Goal: Task Accomplishment & Management: Use online tool/utility

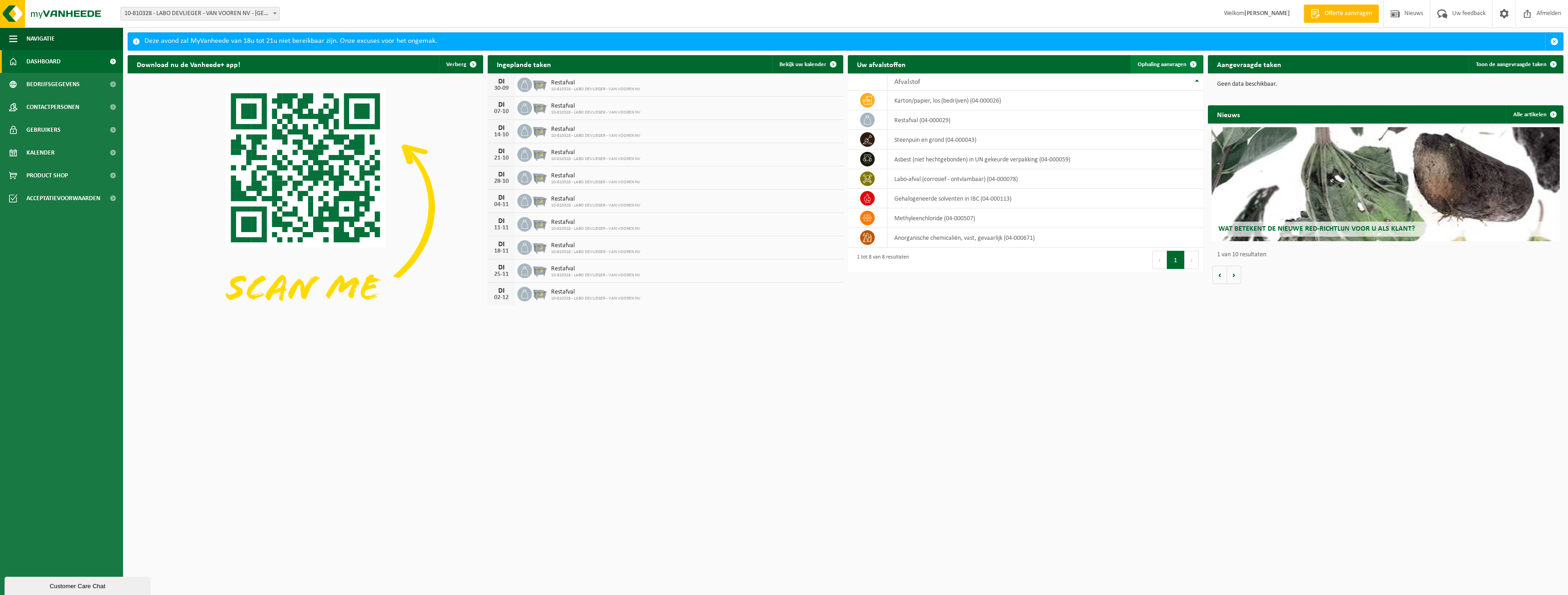
click at [1163, 65] on span "Ophaling aanvragen" at bounding box center [1162, 64] width 49 height 6
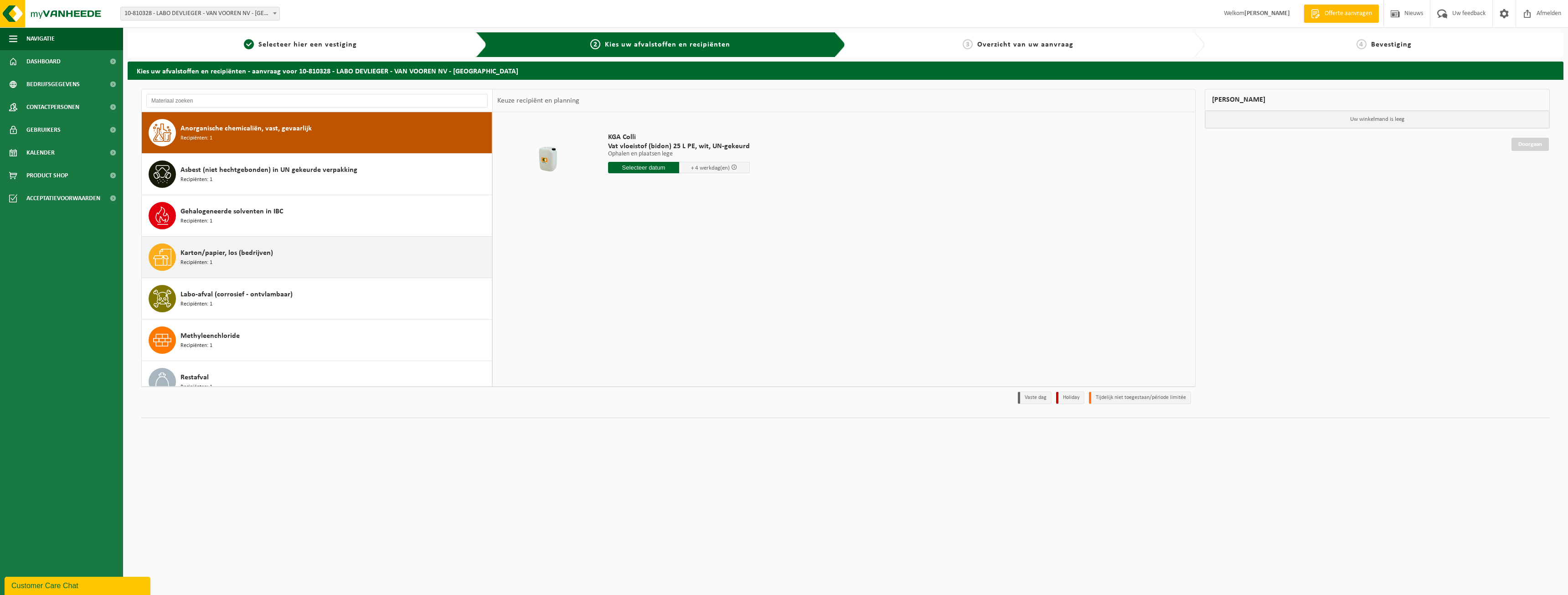
click at [308, 260] on div "Karton/papier, los (bedrijven) Recipiënten: 1" at bounding box center [335, 257] width 309 height 27
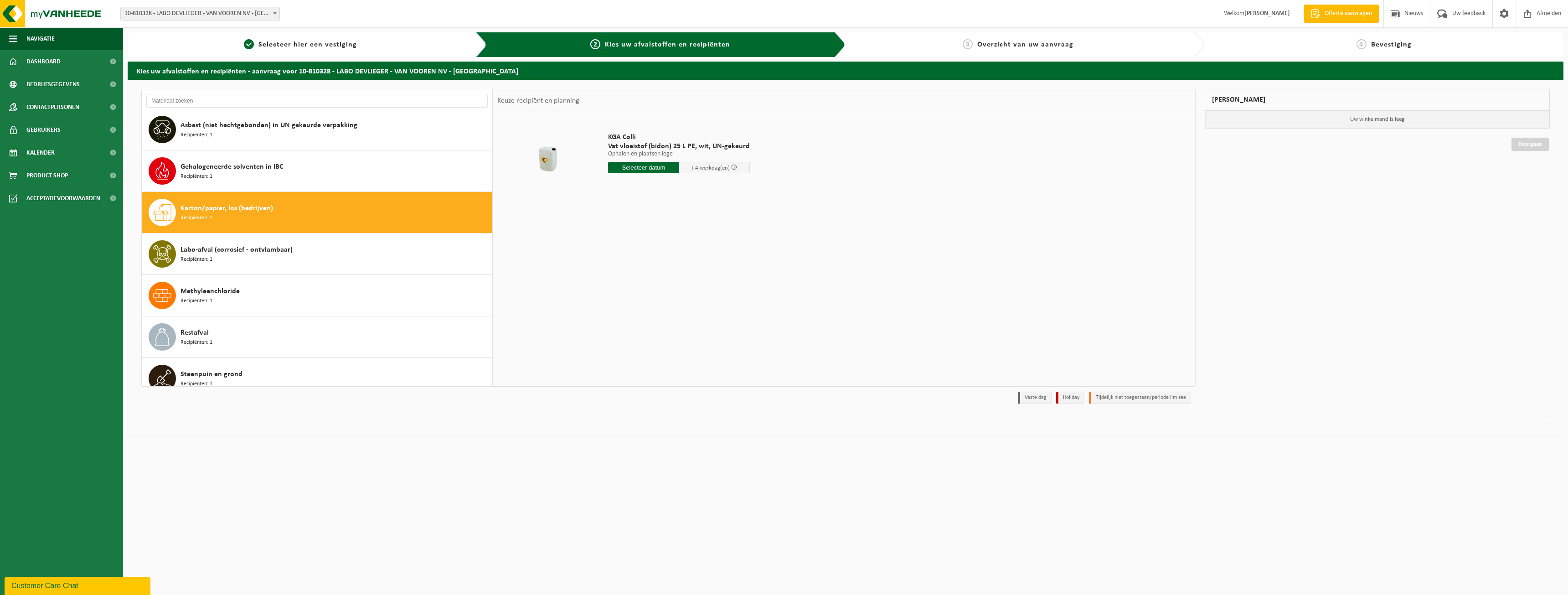
scroll to position [57, 0]
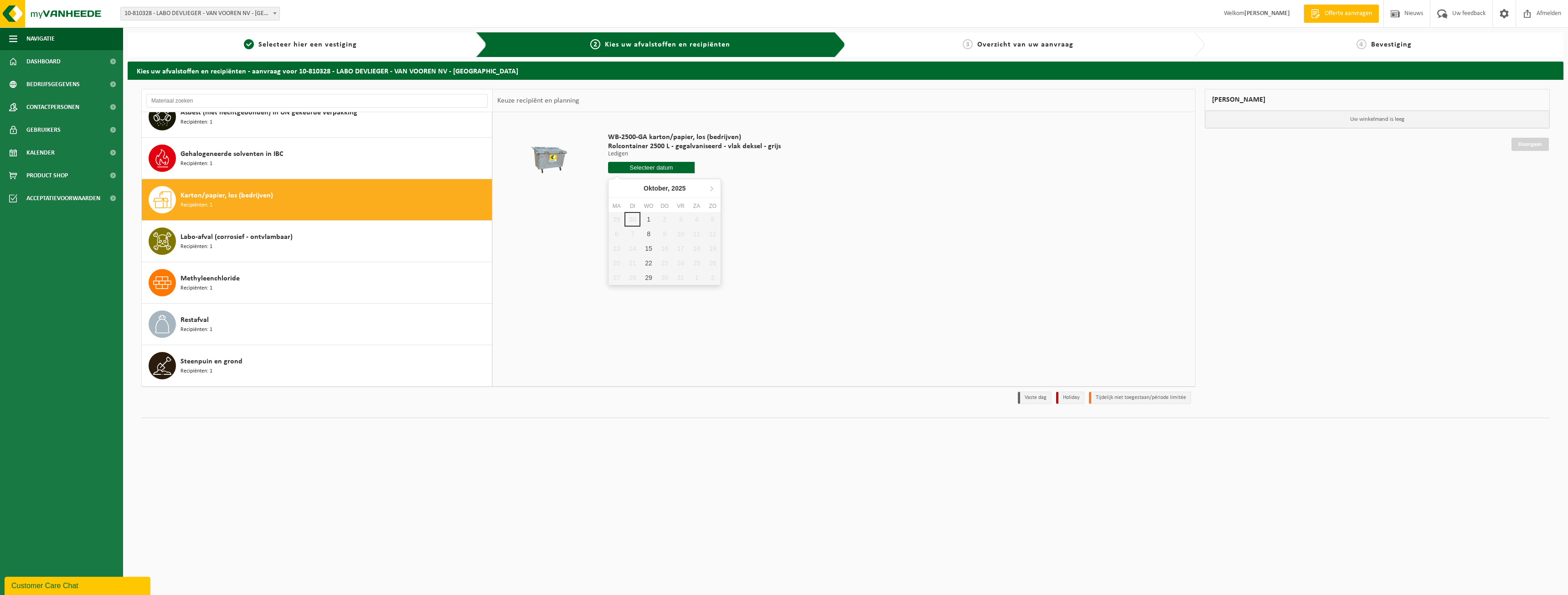
click at [648, 167] on input "text" at bounding box center [651, 167] width 87 height 11
click at [649, 218] on div "1" at bounding box center [648, 219] width 16 height 14
type input "Van [DATE]"
click at [645, 202] on button "In winkelmand" at bounding box center [634, 202] width 50 height 14
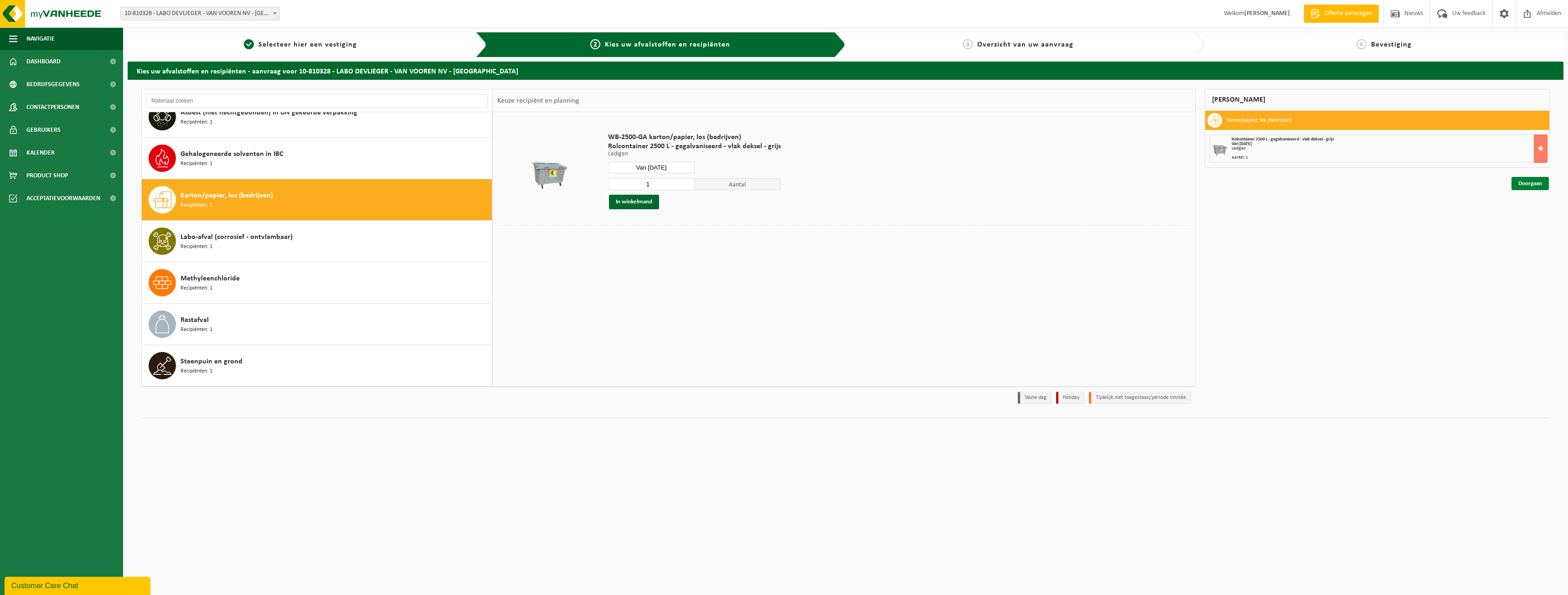
click at [1529, 184] on link "Doorgaan" at bounding box center [1530, 183] width 37 height 13
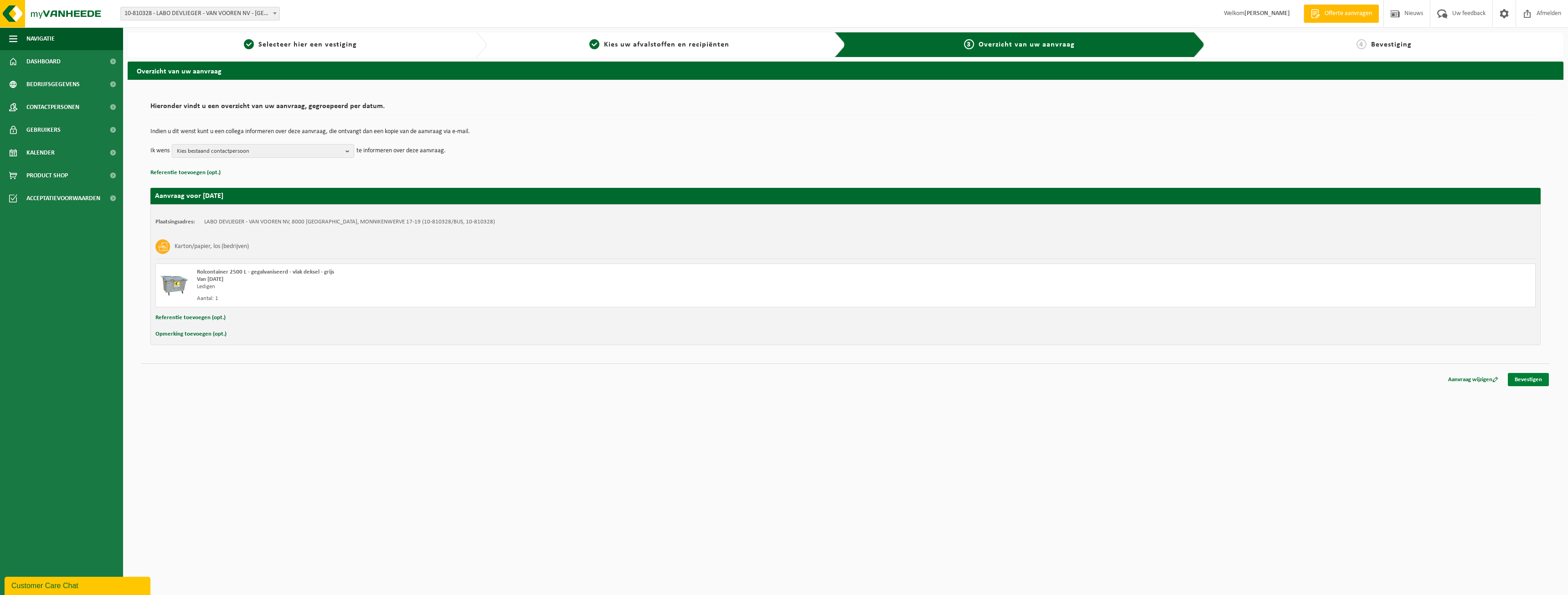
click at [1531, 380] on link "Bevestigen" at bounding box center [1528, 379] width 41 height 13
